Goal: Check status: Check status

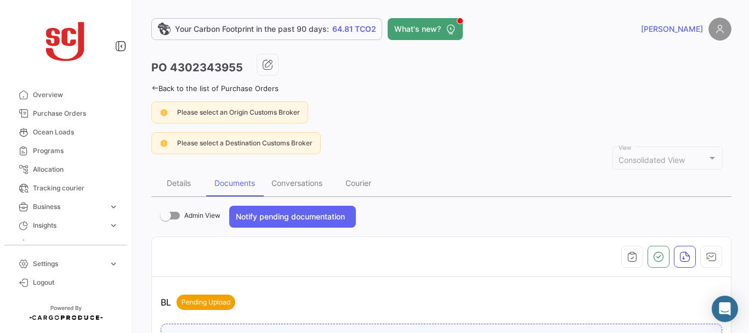
scroll to position [431, 0]
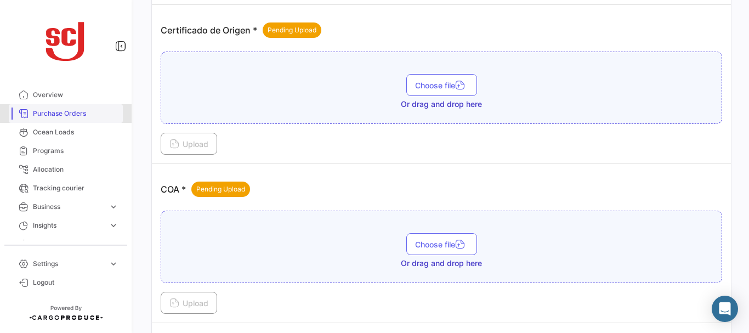
click at [80, 107] on link "Purchase Orders" at bounding box center [66, 113] width 114 height 19
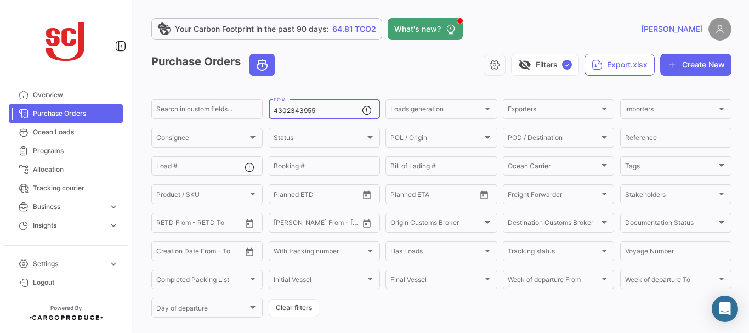
click at [320, 109] on input "4302343955" at bounding box center [318, 111] width 88 height 8
type input "4302345140"
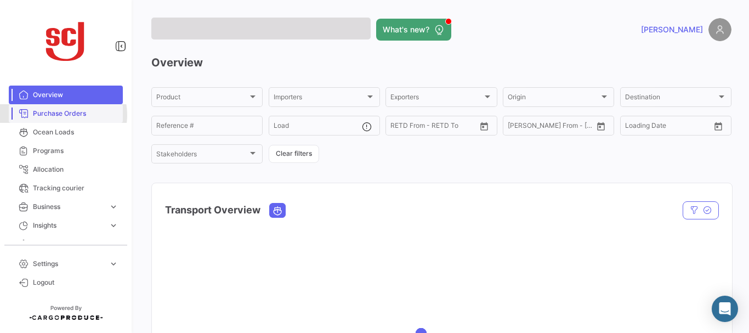
click at [60, 115] on span "Purchase Orders" at bounding box center [76, 114] width 86 height 10
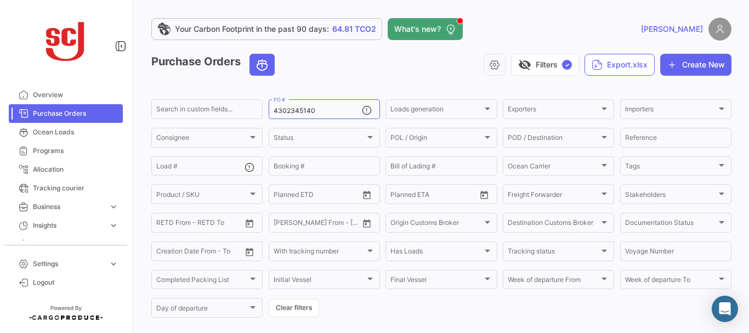
drag, startPoint x: 741, startPoint y: 128, endPoint x: 748, endPoint y: 177, distance: 49.9
click at [740, 175] on div "Your Carbon Footprint in the past 90 days: 64.81 TCO2 What's new? Thalia Purcha…" at bounding box center [441, 166] width 615 height 333
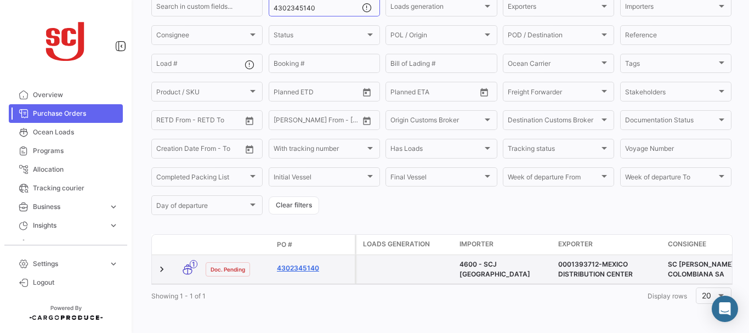
click at [309, 263] on link "4302345140" at bounding box center [313, 268] width 73 height 10
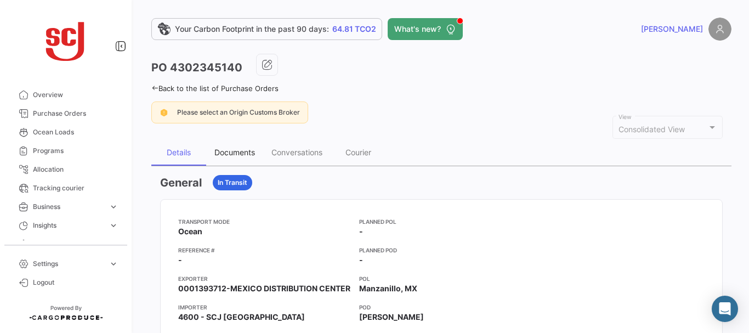
click at [236, 158] on div "Documents" at bounding box center [234, 152] width 57 height 26
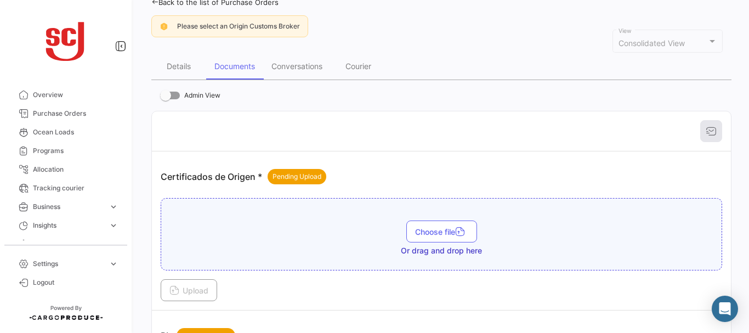
scroll to position [53, 0]
